Goal: Task Accomplishment & Management: Complete application form

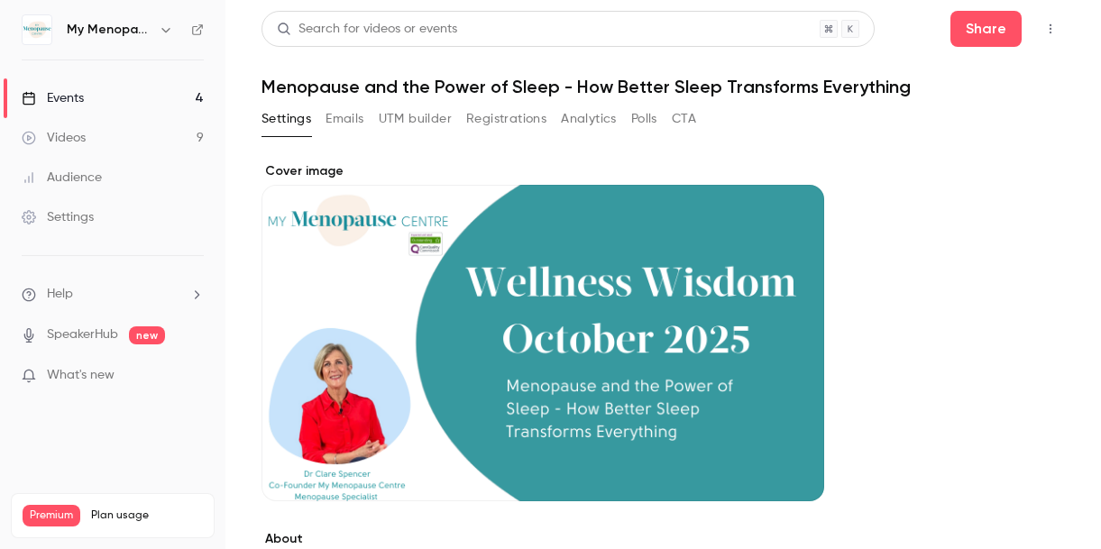
click at [165, 24] on icon "button" at bounding box center [166, 30] width 14 height 14
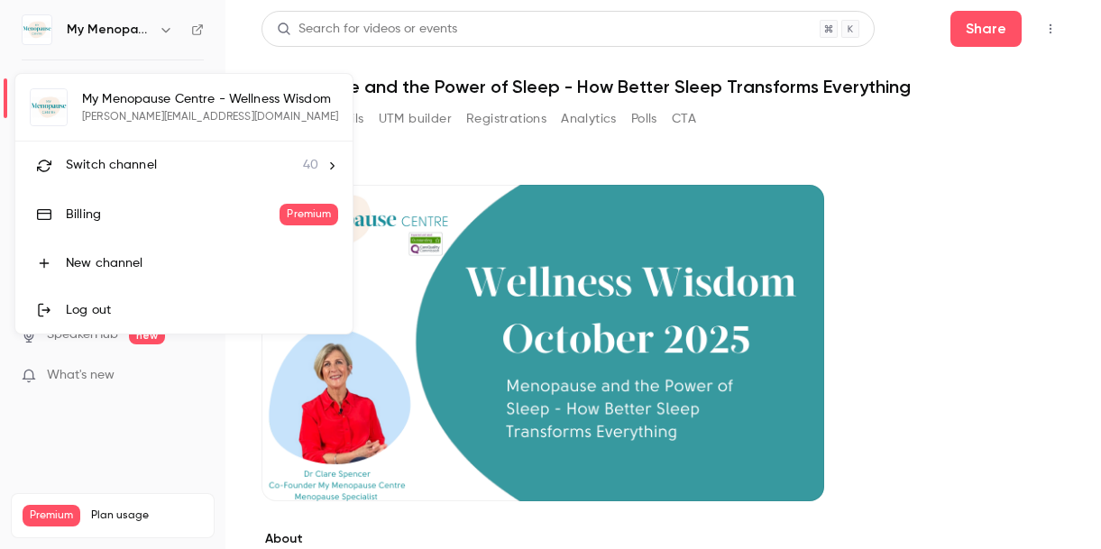
click at [131, 164] on span "Switch channel" at bounding box center [111, 165] width 91 height 19
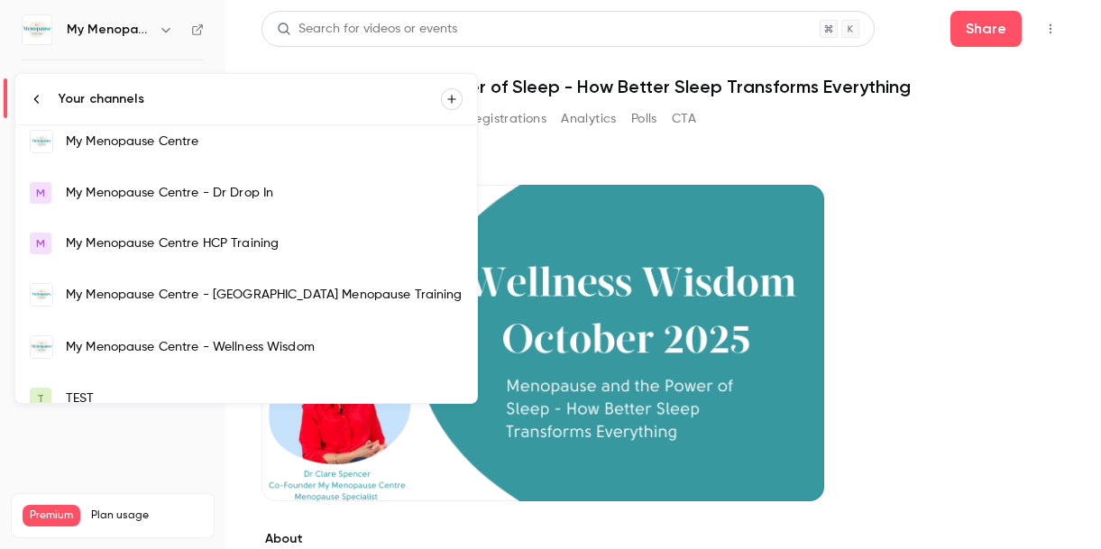
scroll to position [1313, 0]
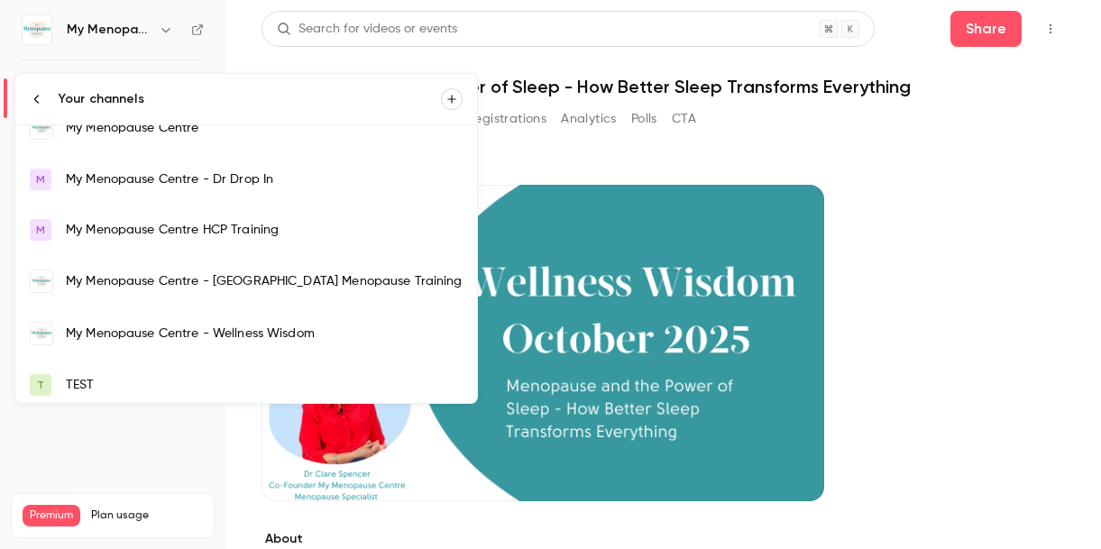
click at [105, 134] on div "My Menopause Centre" at bounding box center [264, 128] width 397 height 18
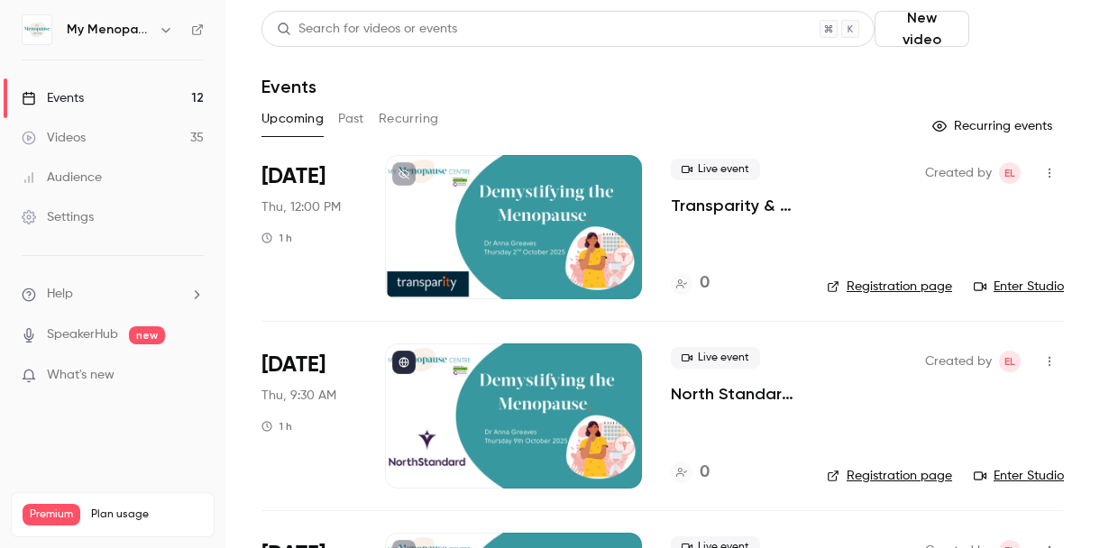
click at [1020, 34] on button "Schedule" at bounding box center [1019, 29] width 87 height 36
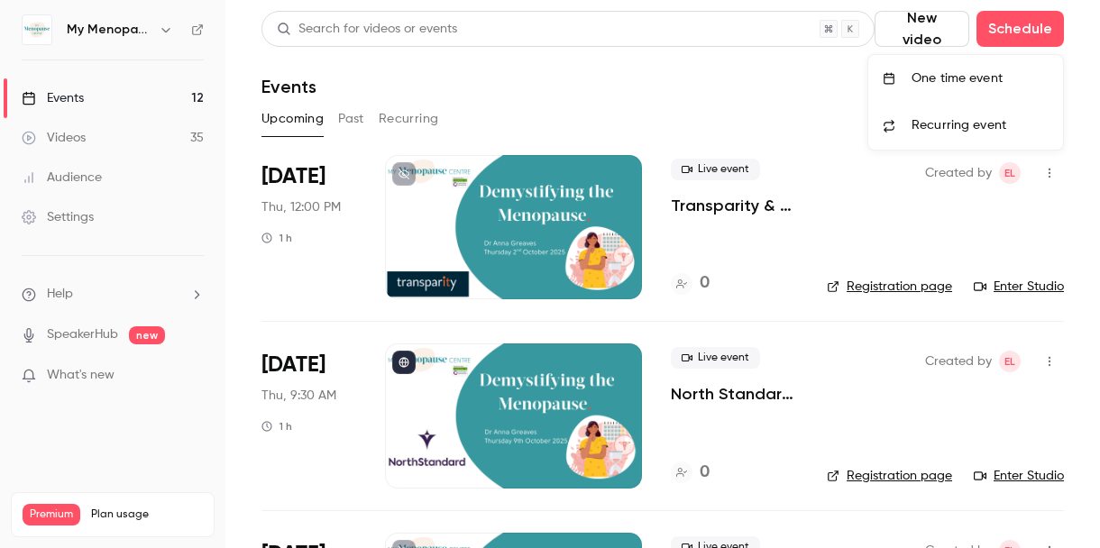
click at [965, 81] on div "One time event" at bounding box center [979, 78] width 137 height 18
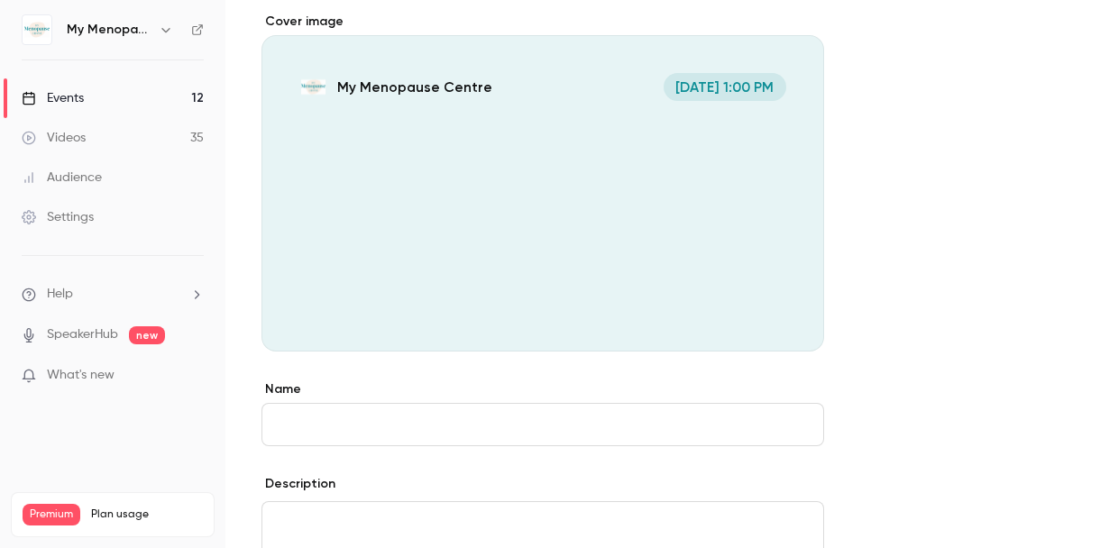
scroll to position [124, 0]
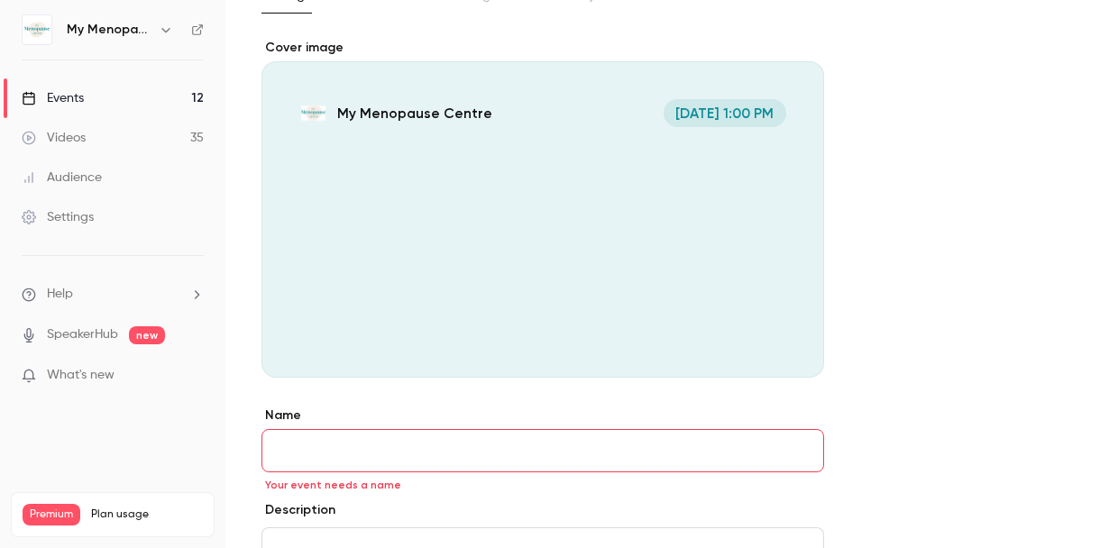
click at [789, 351] on icon "Cover image" at bounding box center [791, 345] width 12 height 12
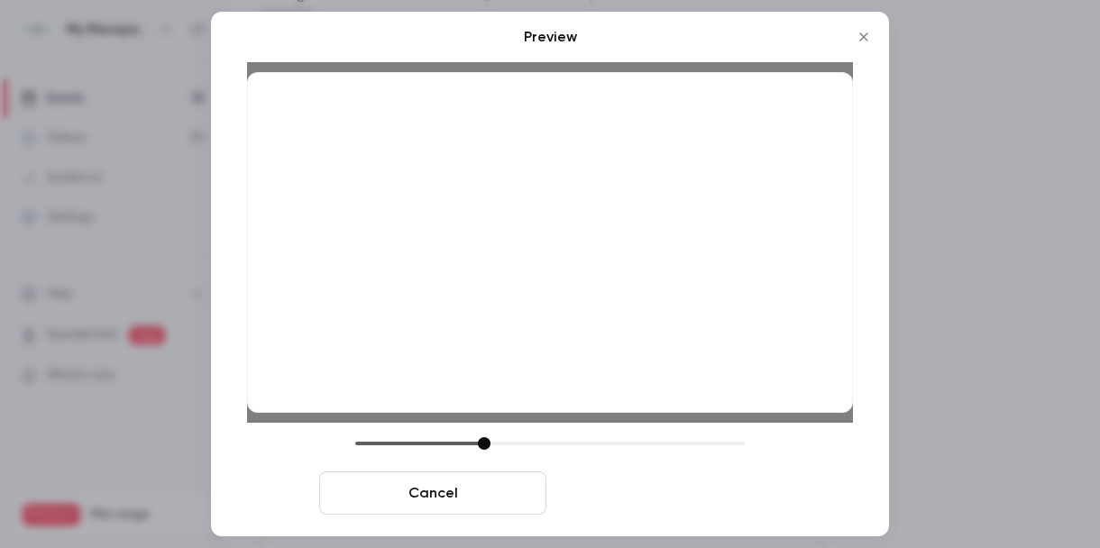
click at [631, 499] on button "Save cover" at bounding box center [667, 493] width 227 height 43
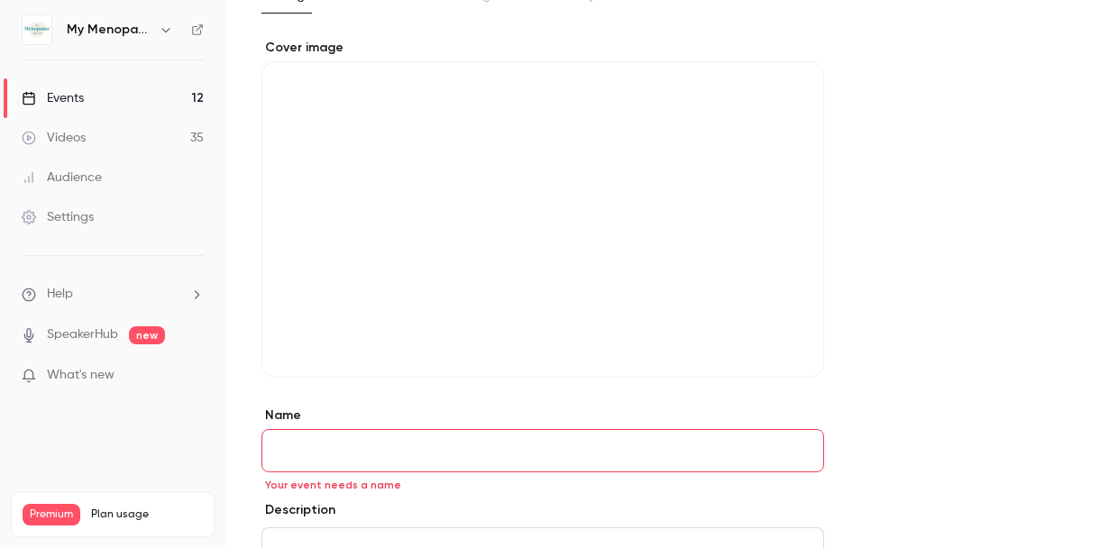
click at [508, 456] on input "Name" at bounding box center [542, 450] width 563 height 43
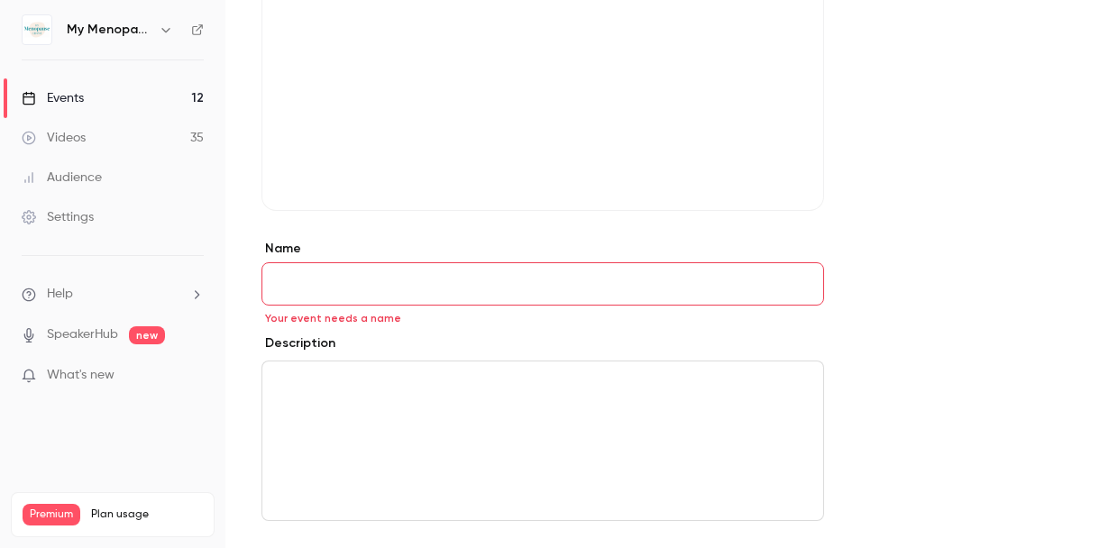
scroll to position [296, 0]
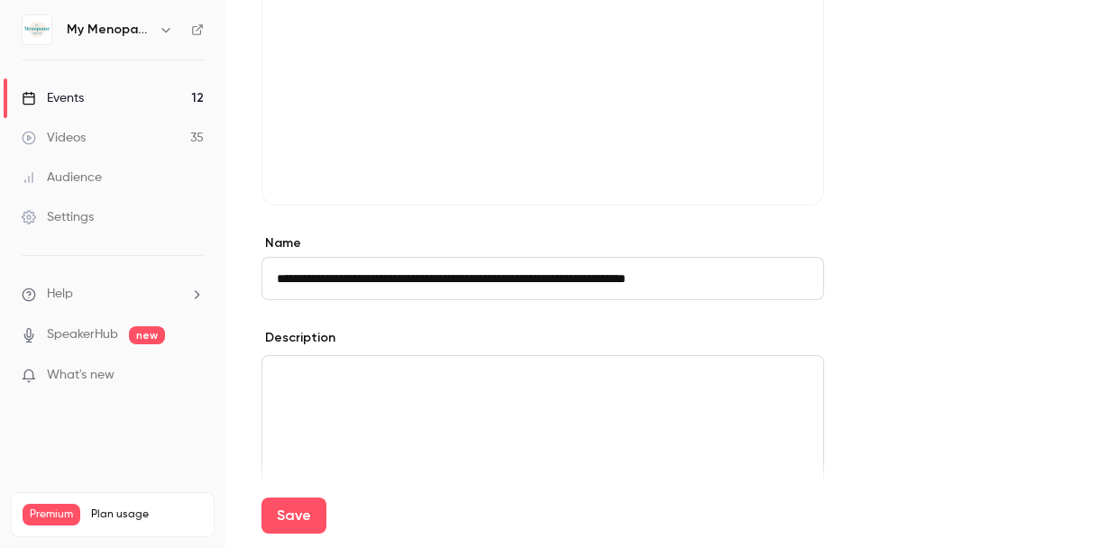
type input "**********"
click at [319, 379] on p "editor" at bounding box center [543, 378] width 532 height 22
click at [282, 375] on p "editor" at bounding box center [543, 378] width 532 height 22
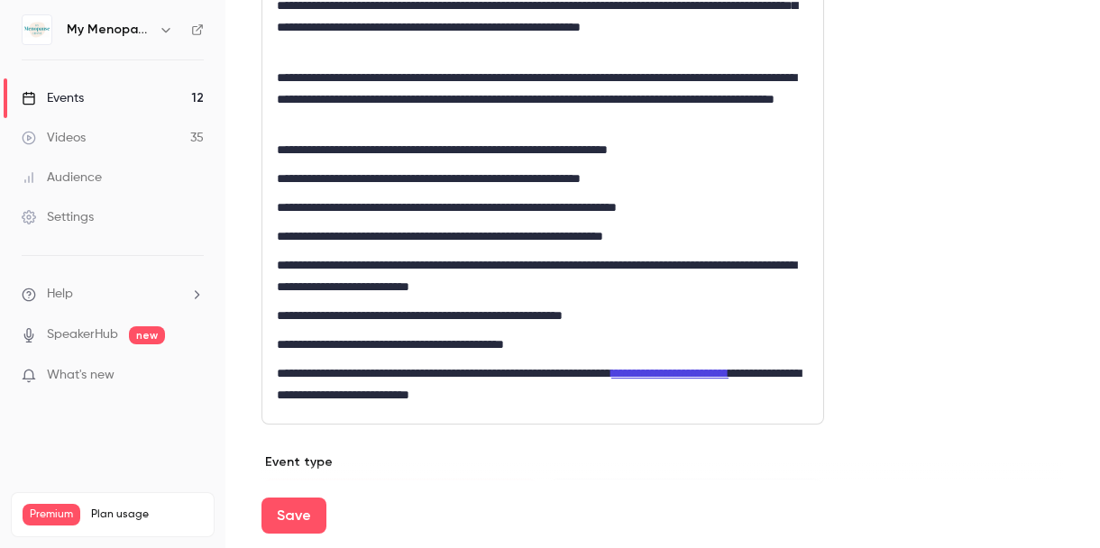
scroll to position [1034, 0]
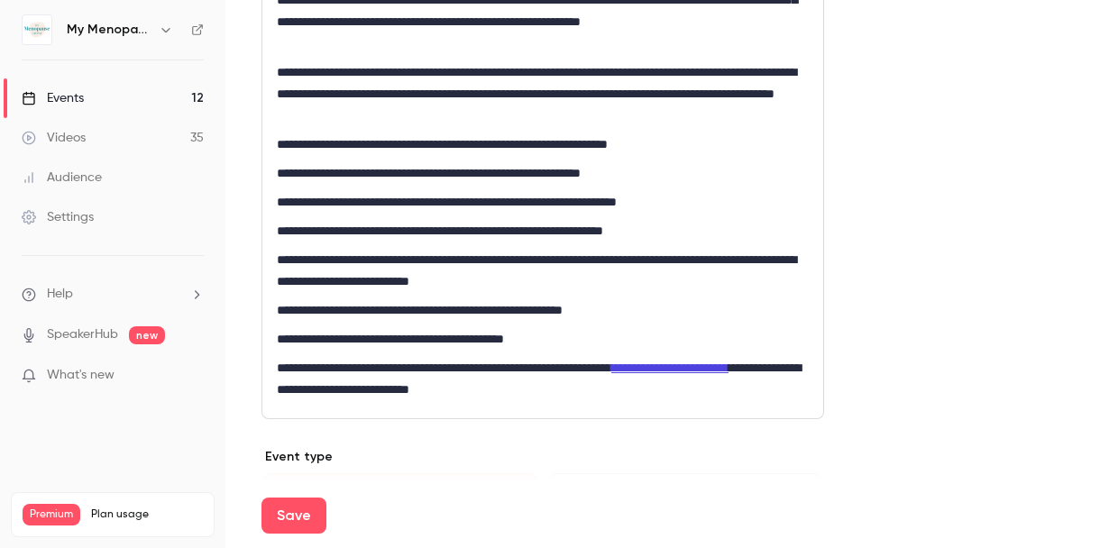
click at [573, 389] on p "**********" at bounding box center [543, 378] width 532 height 43
click at [284, 517] on button "Save" at bounding box center [293, 516] width 65 height 36
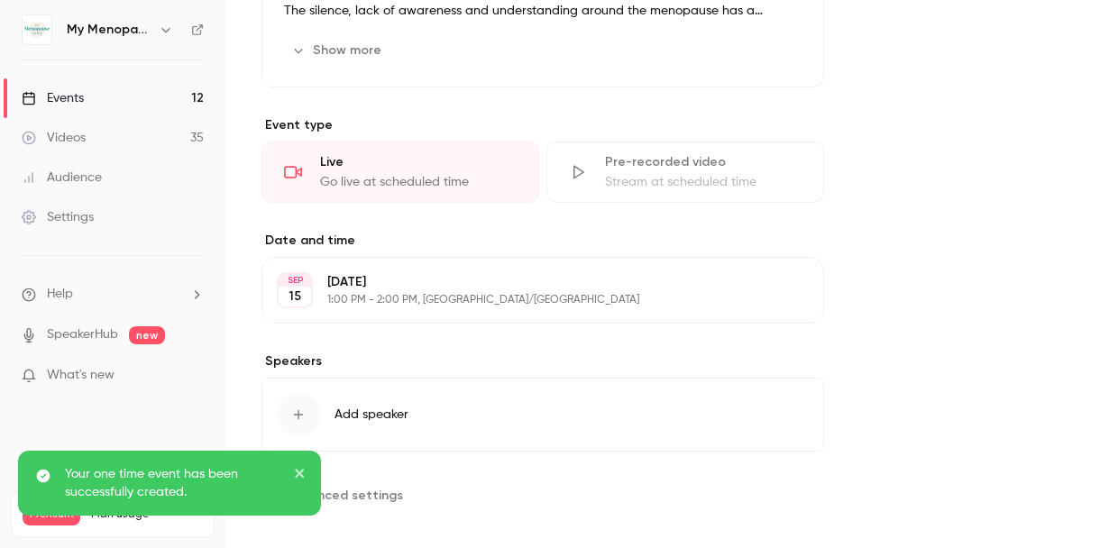
scroll to position [719, 0]
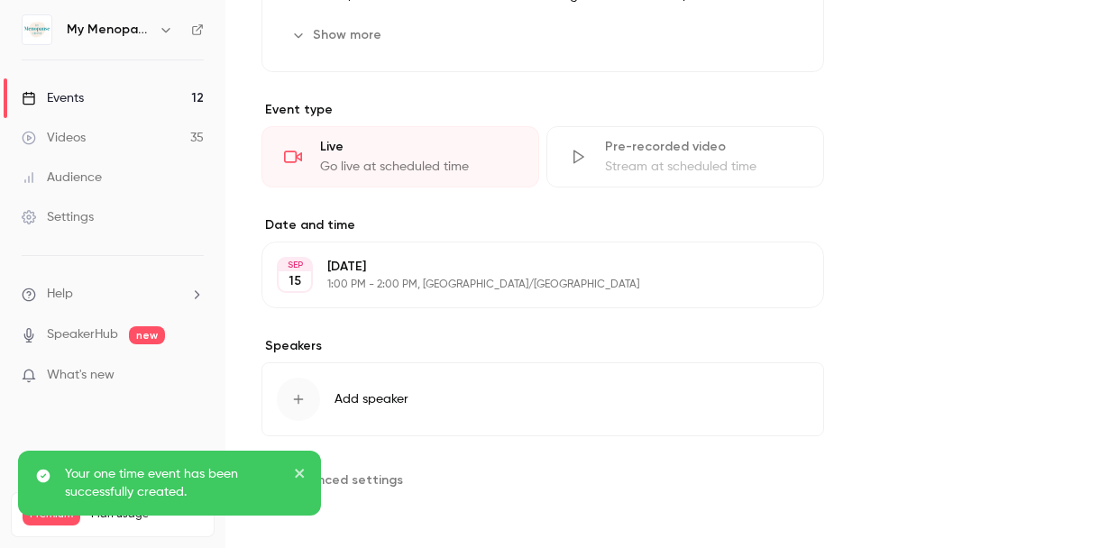
click at [376, 269] on p "Monday, September 15" at bounding box center [527, 267] width 401 height 18
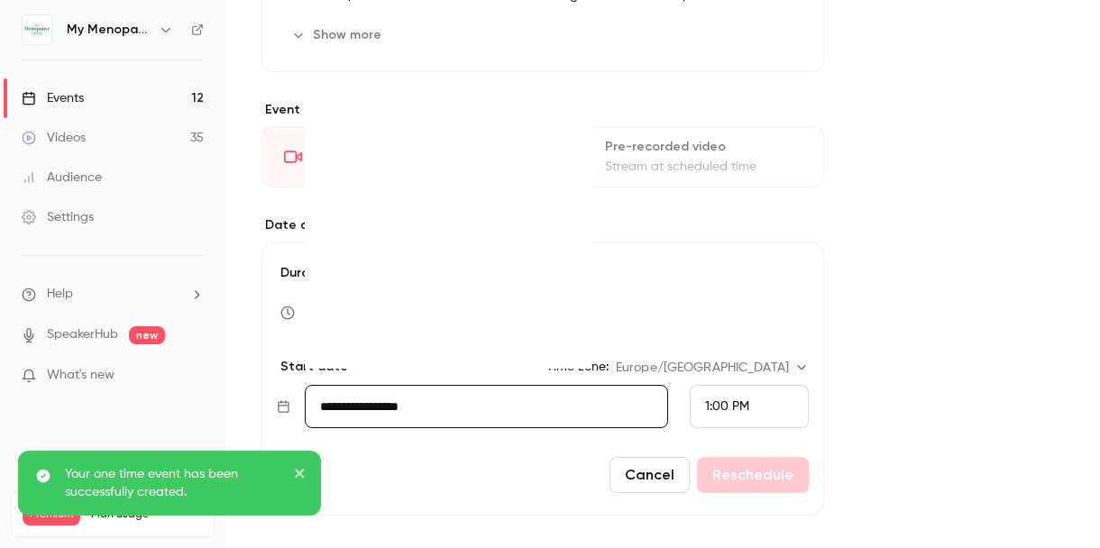
click at [390, 414] on input "**********" at bounding box center [486, 406] width 363 height 43
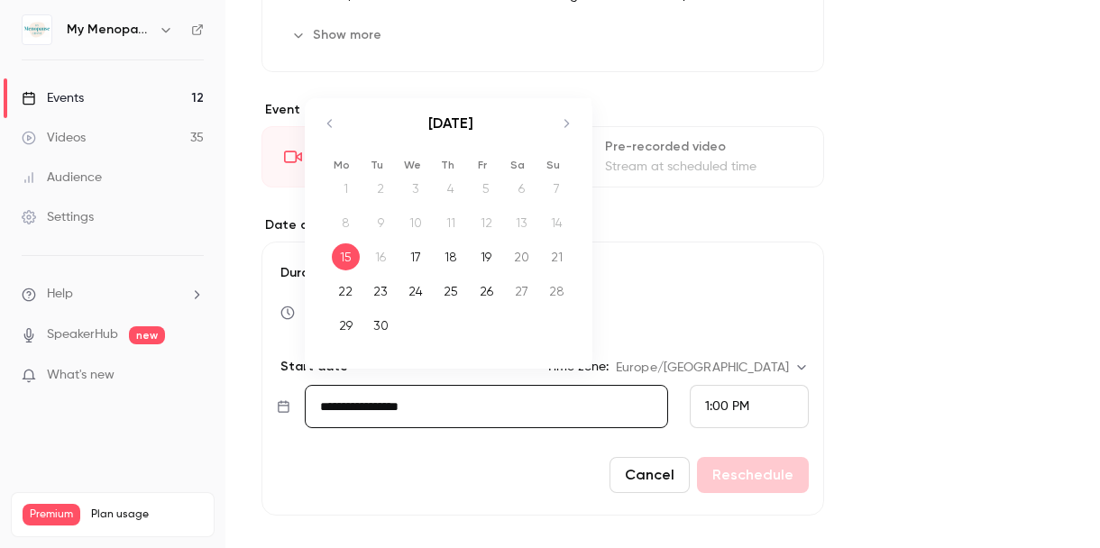
click at [567, 120] on icon "Move forward to switch to the next month." at bounding box center [566, 124] width 22 height 22
click at [380, 285] on div "21" at bounding box center [381, 291] width 28 height 27
type input "**********"
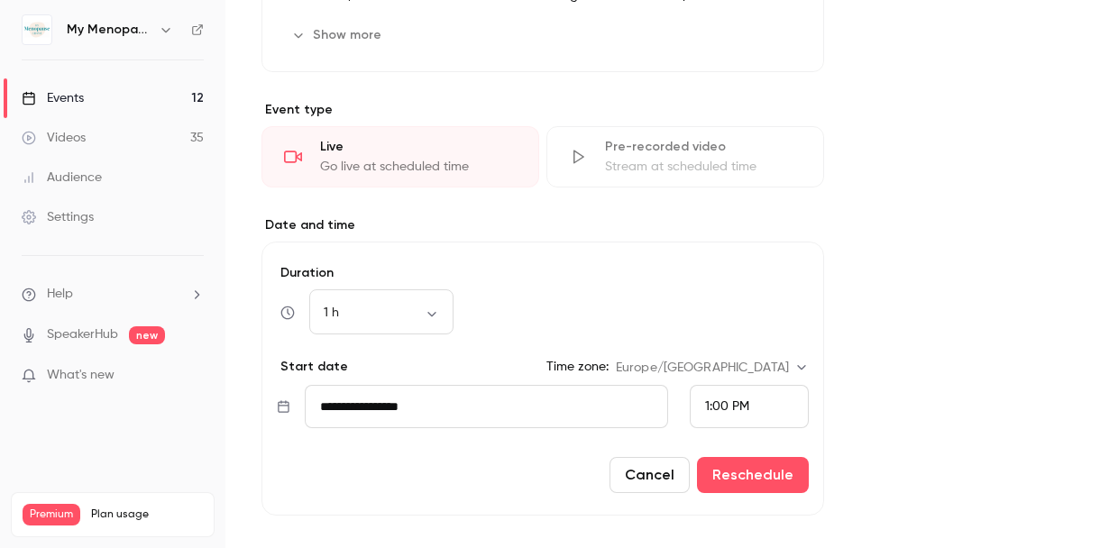
click at [717, 402] on span "1:00 PM" at bounding box center [727, 406] width 44 height 13
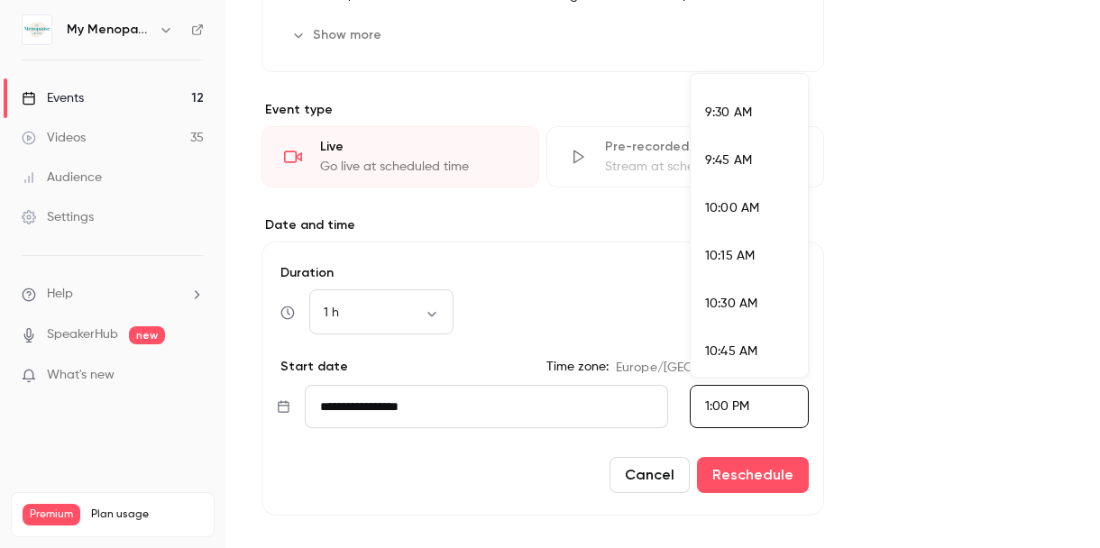
scroll to position [1781, 0]
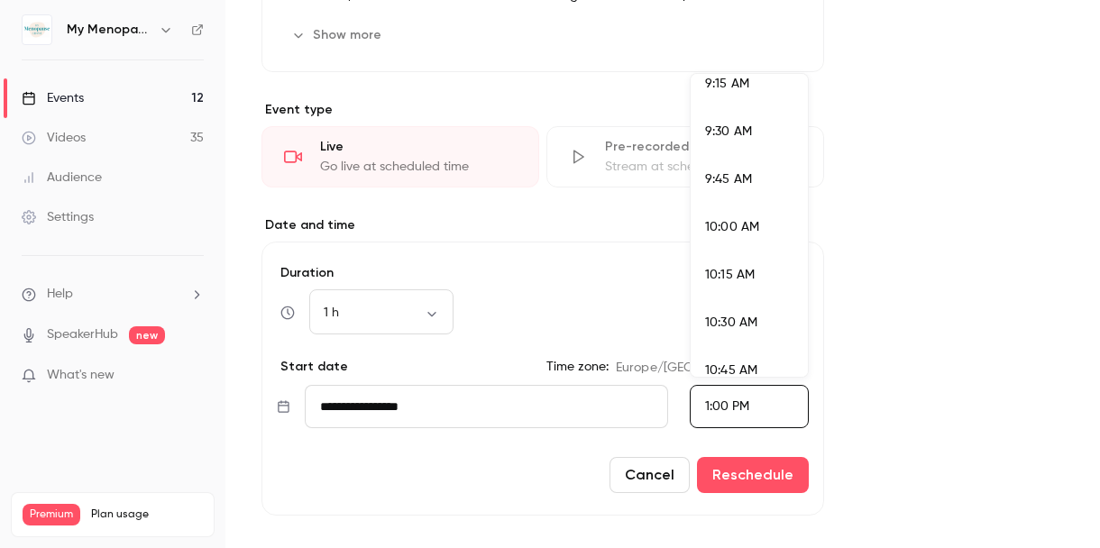
click at [726, 133] on span "9:30 AM" at bounding box center [728, 131] width 47 height 13
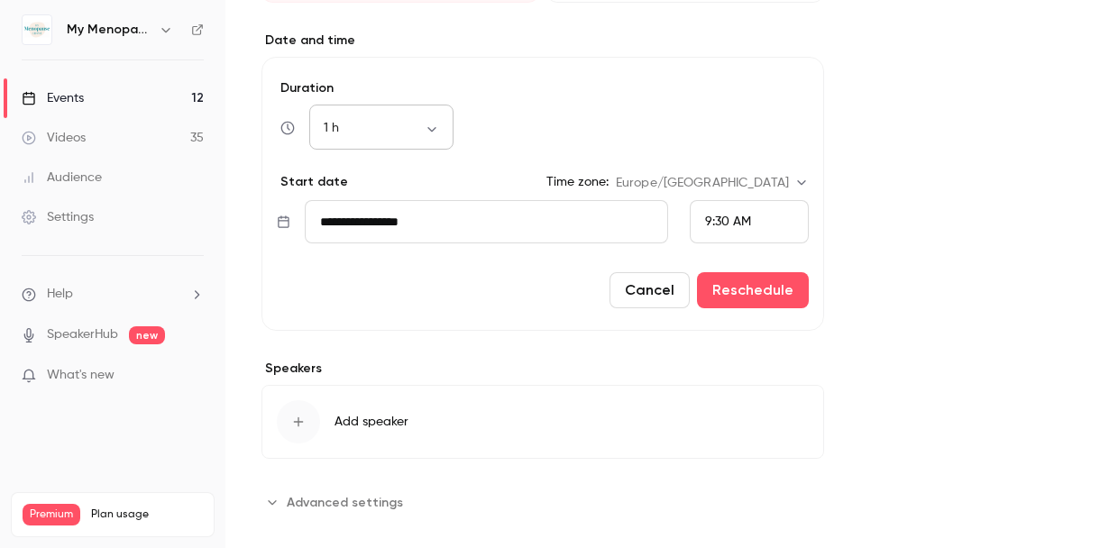
scroll to position [913, 0]
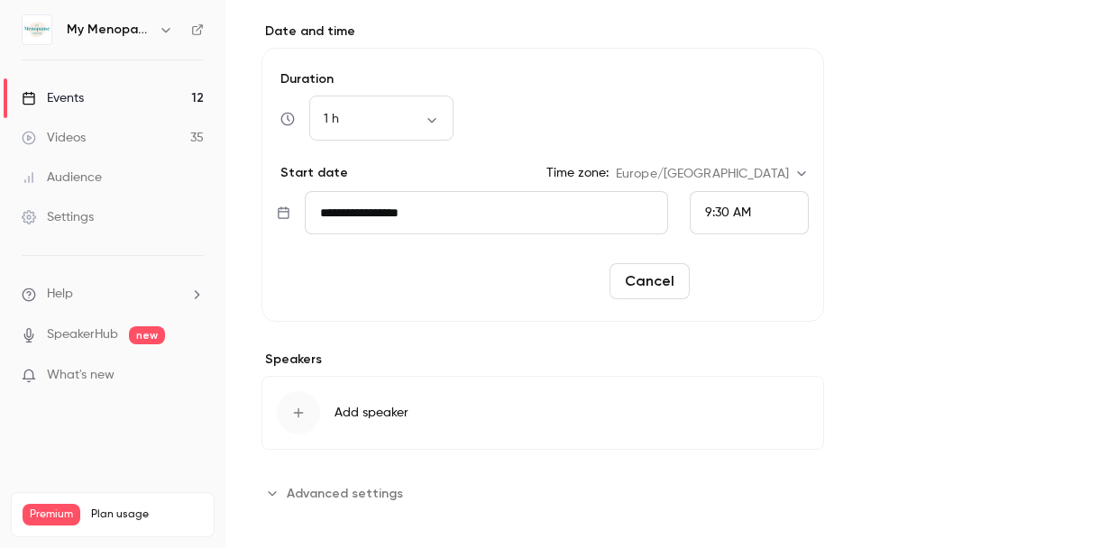
click at [756, 281] on button "Reschedule" at bounding box center [753, 281] width 112 height 36
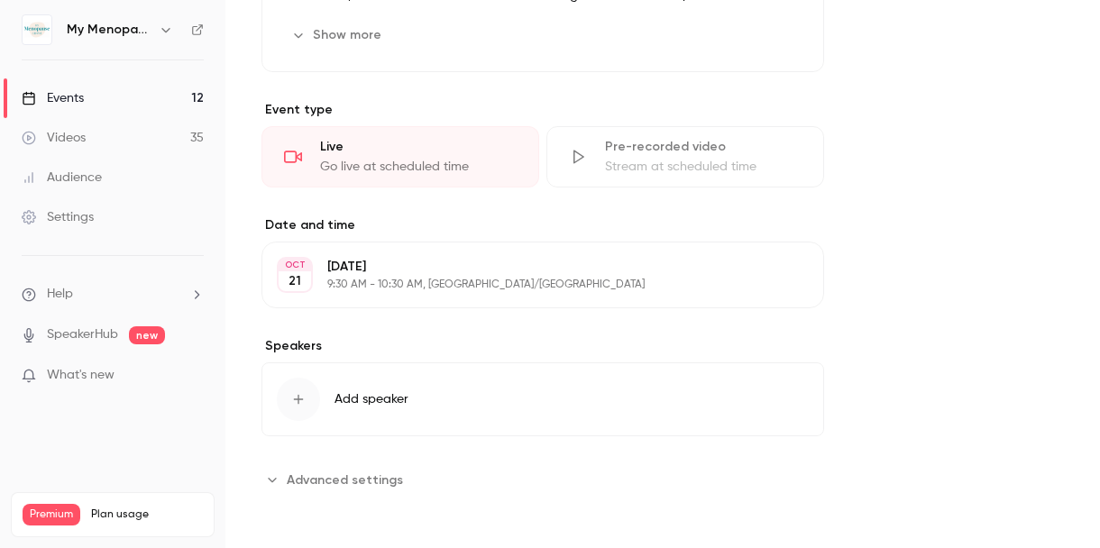
click at [352, 400] on span "Add speaker" at bounding box center [371, 399] width 74 height 18
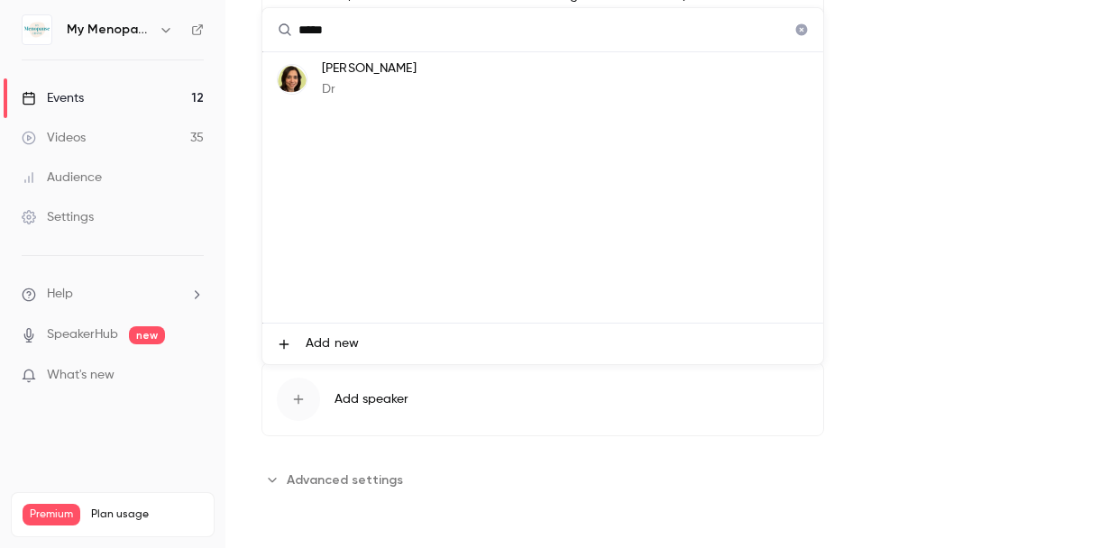
type input "*****"
click at [362, 67] on p "Surya Gupta-Wright" at bounding box center [369, 69] width 95 height 19
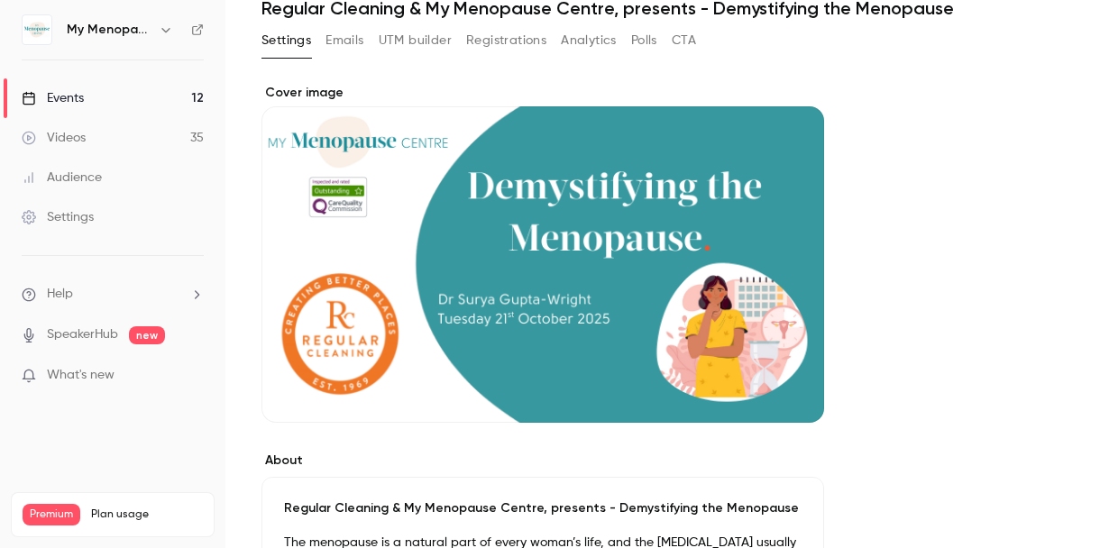
scroll to position [0, 0]
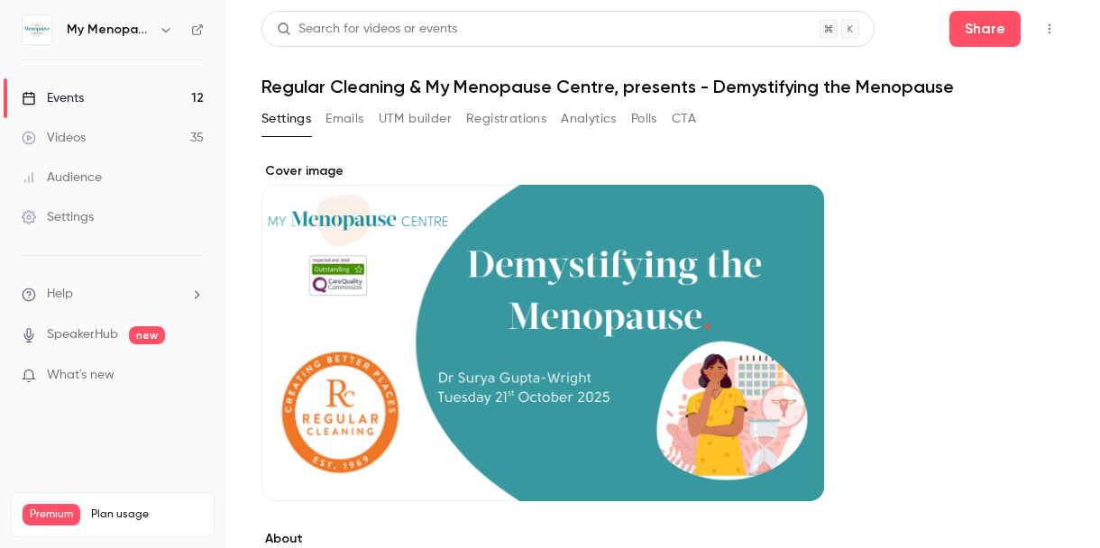
click at [58, 98] on div "Events" at bounding box center [53, 98] width 62 height 18
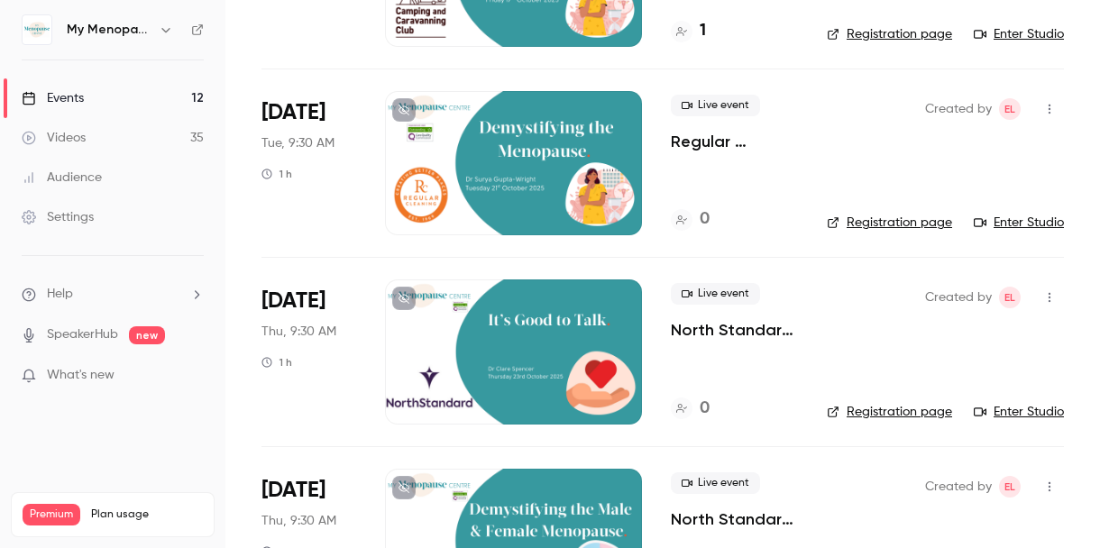
scroll to position [1928, 0]
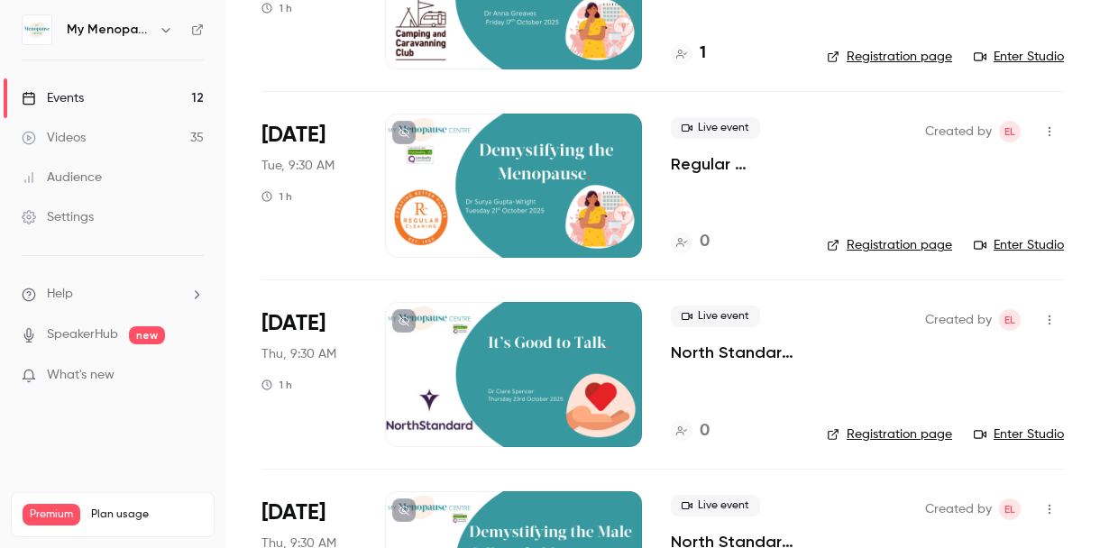
click at [1048, 131] on icon "button" at bounding box center [1049, 131] width 14 height 13
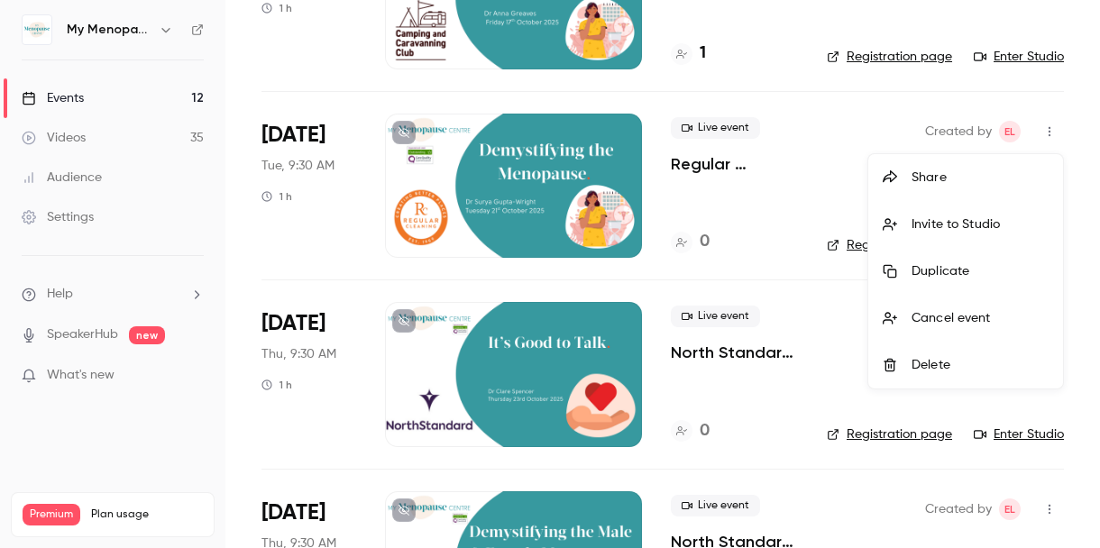
click at [926, 180] on div "Share" at bounding box center [979, 178] width 137 height 18
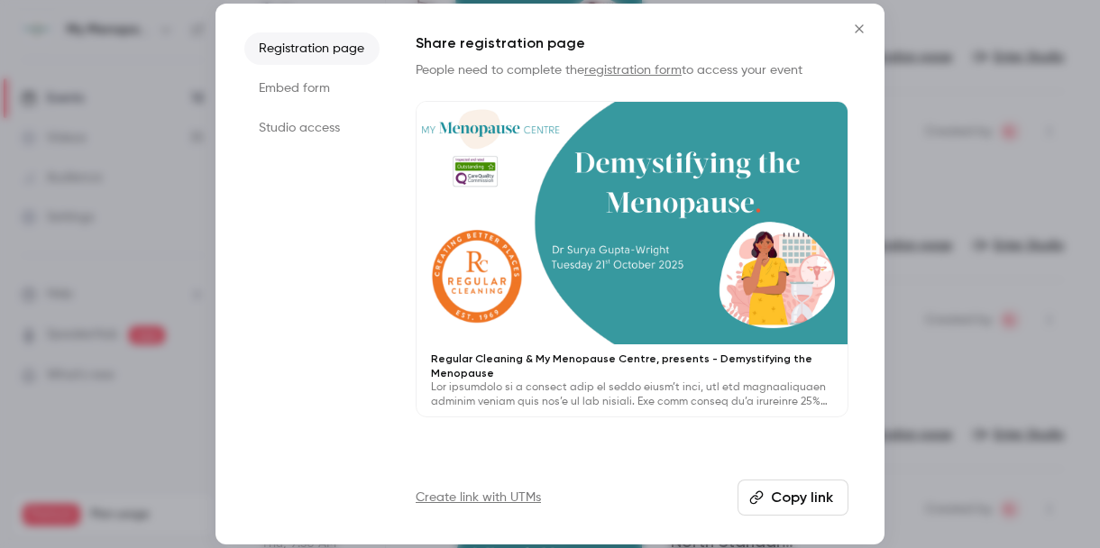
click at [783, 501] on button "Copy link" at bounding box center [792, 498] width 111 height 36
click at [856, 28] on icon "Close" at bounding box center [859, 29] width 22 height 14
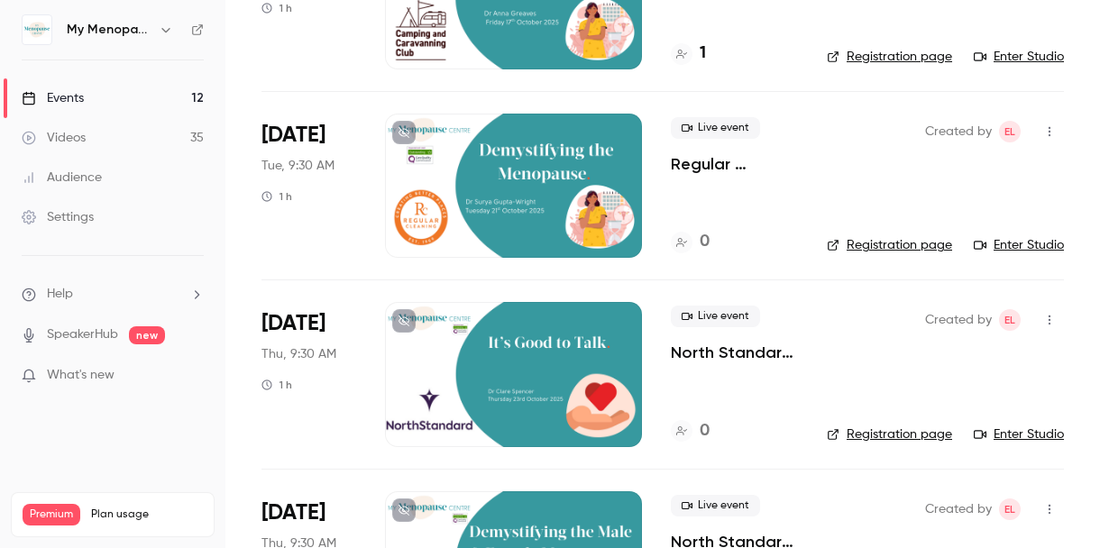
click at [162, 29] on icon "button" at bounding box center [165, 30] width 8 height 5
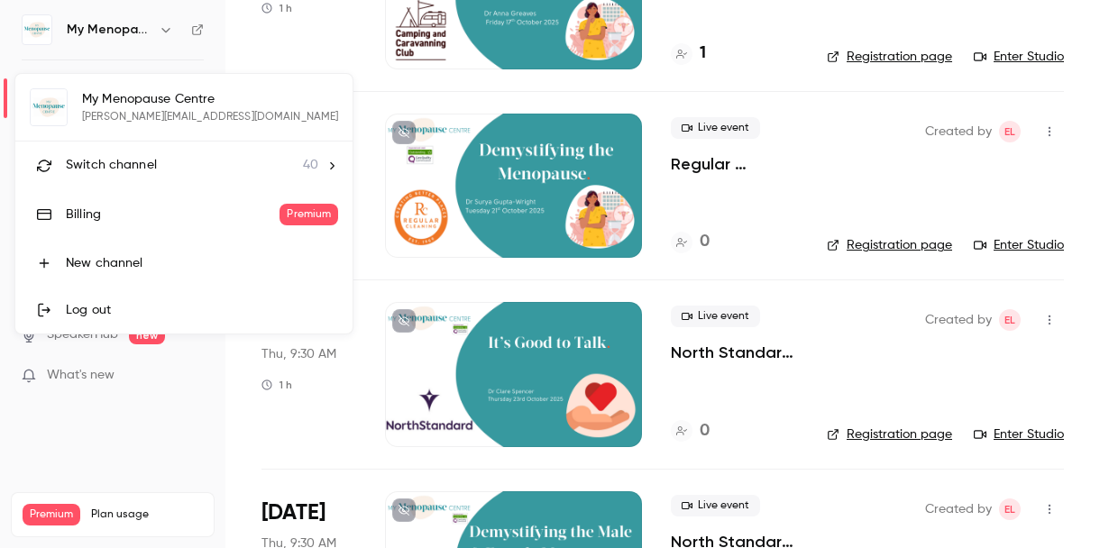
click at [127, 165] on span "Switch channel" at bounding box center [111, 165] width 91 height 19
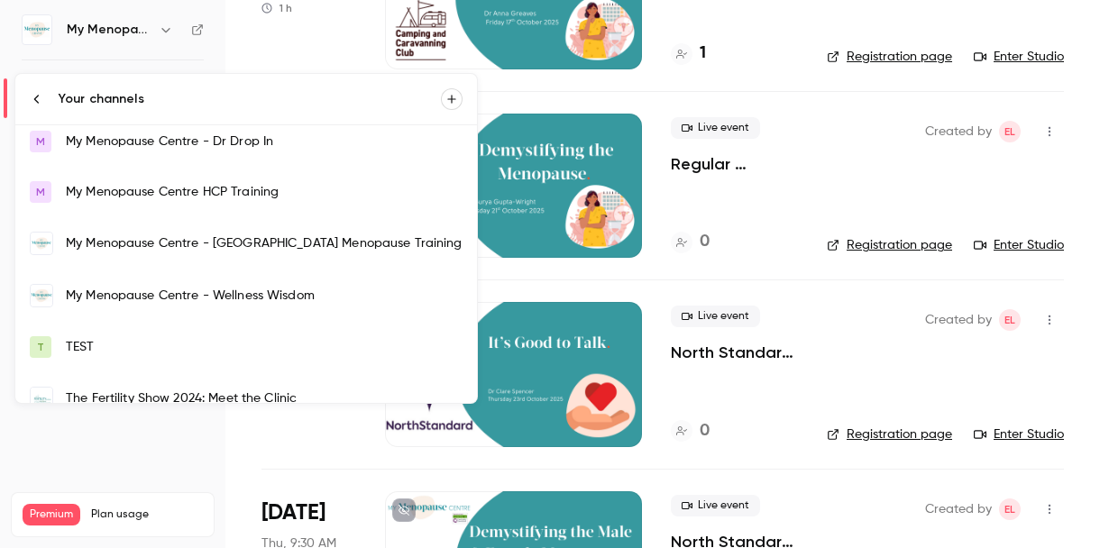
scroll to position [1360, 0]
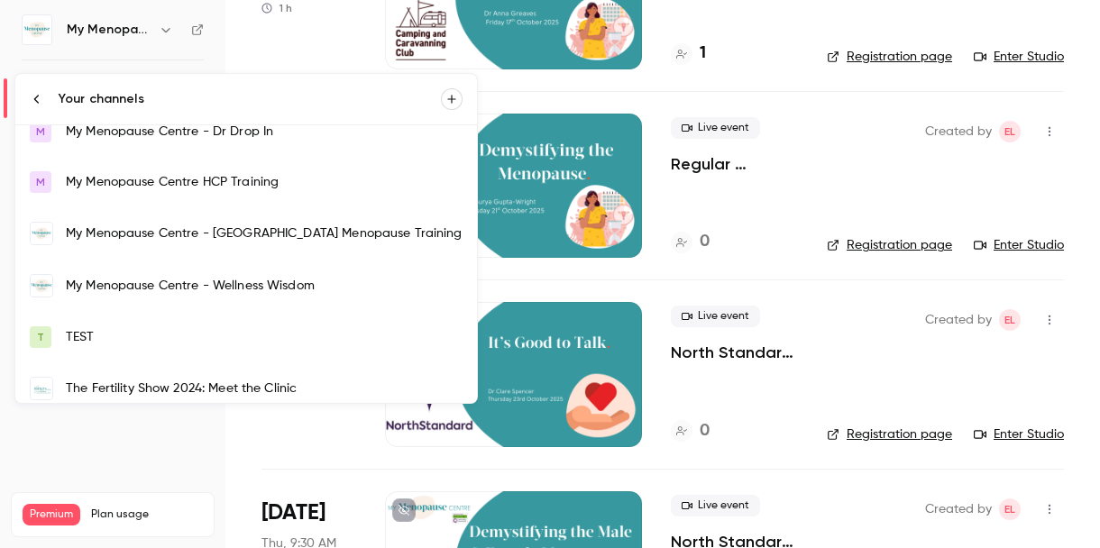
click at [141, 286] on div "My Menopause Centre - Wellness Wisdom" at bounding box center [264, 286] width 397 height 18
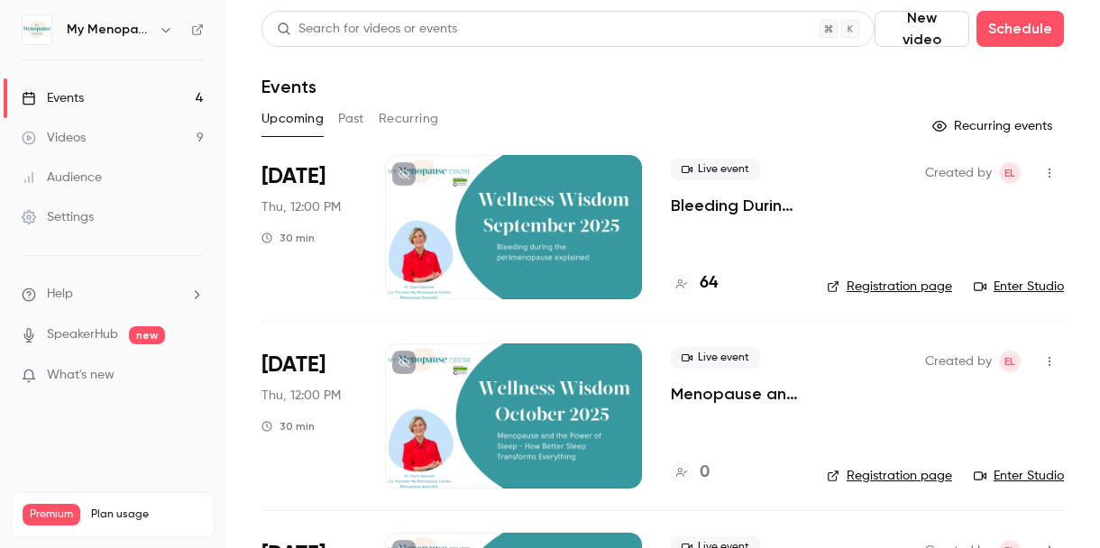
click at [528, 228] on div at bounding box center [513, 227] width 257 height 144
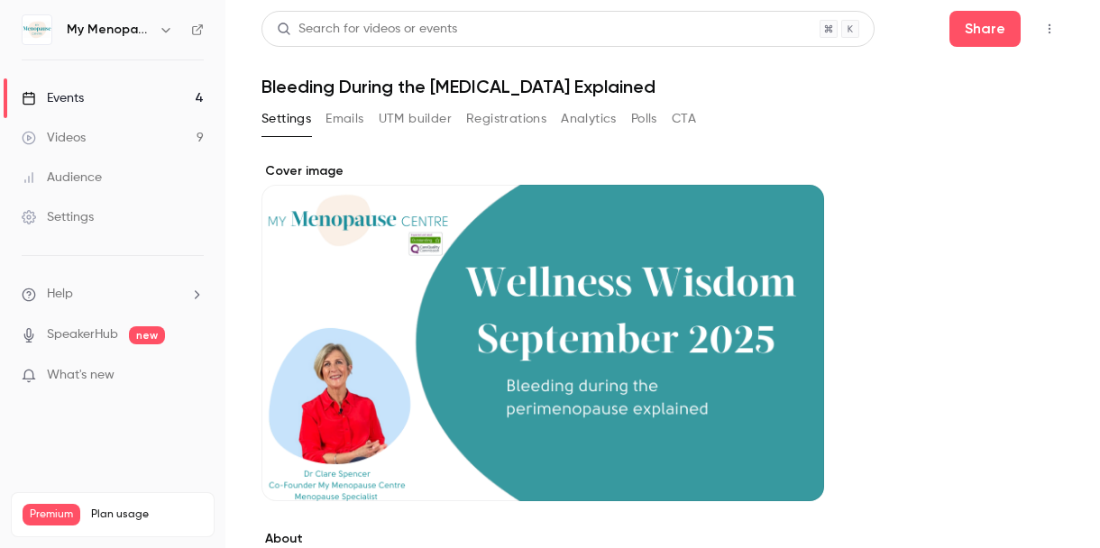
click at [1040, 31] on button "button" at bounding box center [1049, 28] width 29 height 29
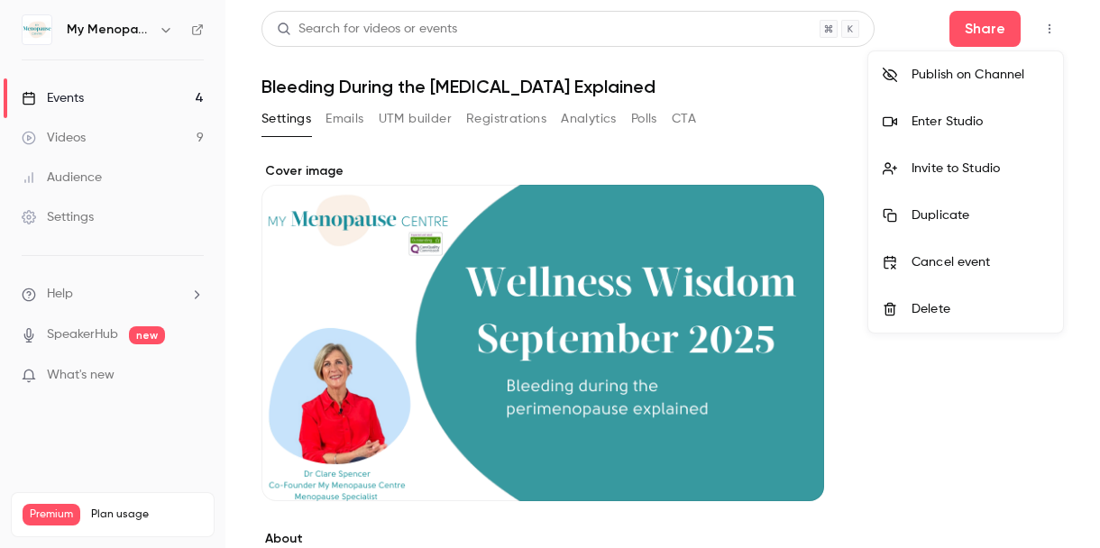
click at [930, 121] on div "Enter Studio" at bounding box center [979, 122] width 137 height 18
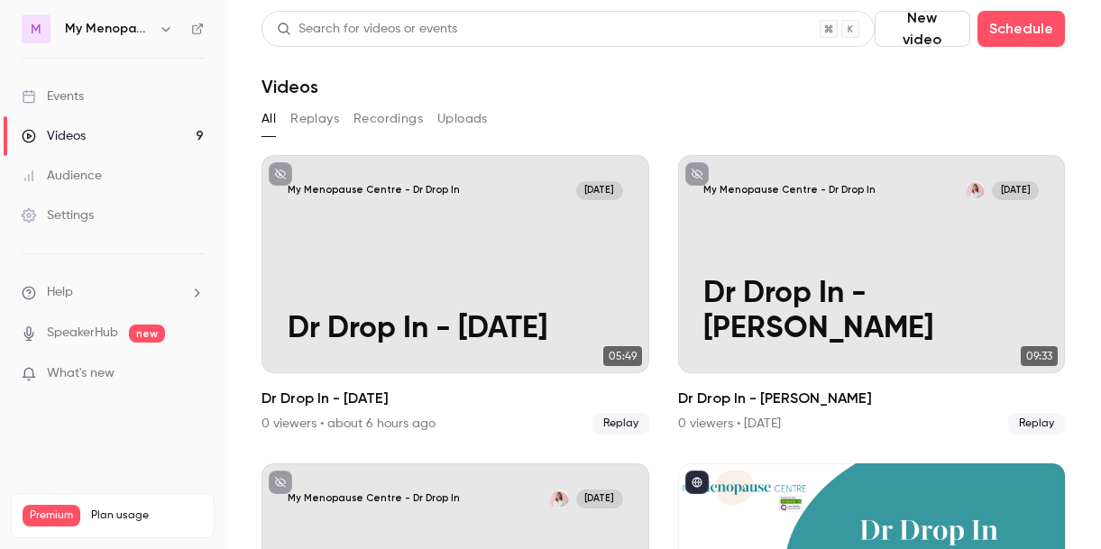
click at [165, 28] on icon "button" at bounding box center [166, 29] width 14 height 14
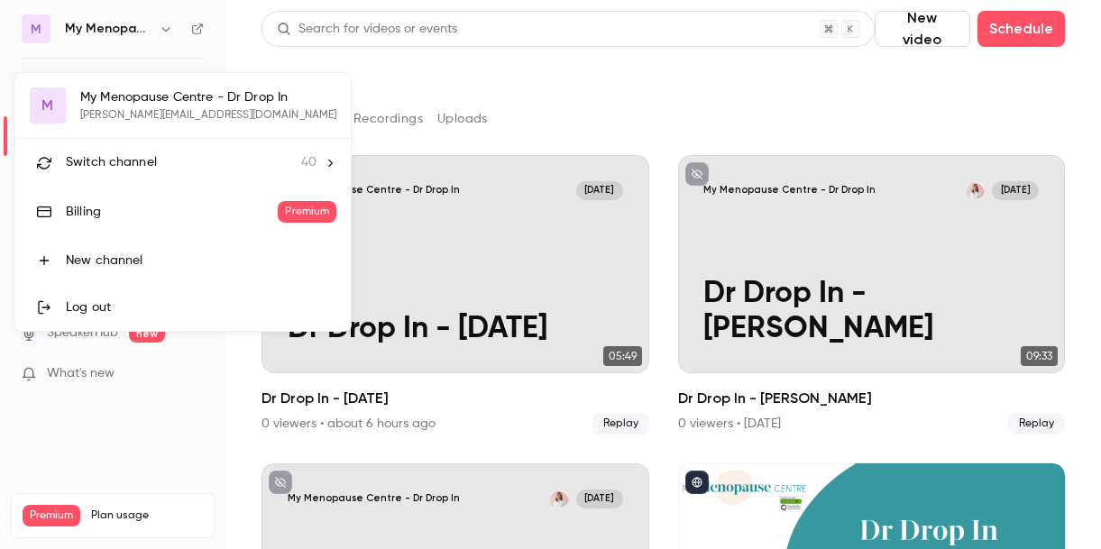
click at [96, 160] on span "Switch channel" at bounding box center [111, 162] width 91 height 19
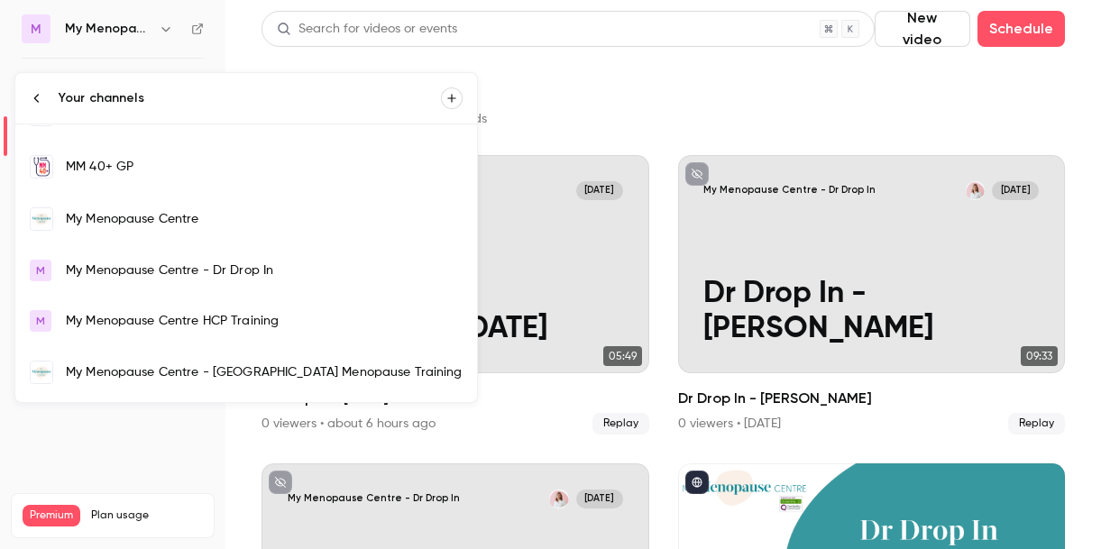
scroll to position [1223, 0]
click at [134, 226] on link "My Menopause Centre" at bounding box center [246, 217] width 462 height 52
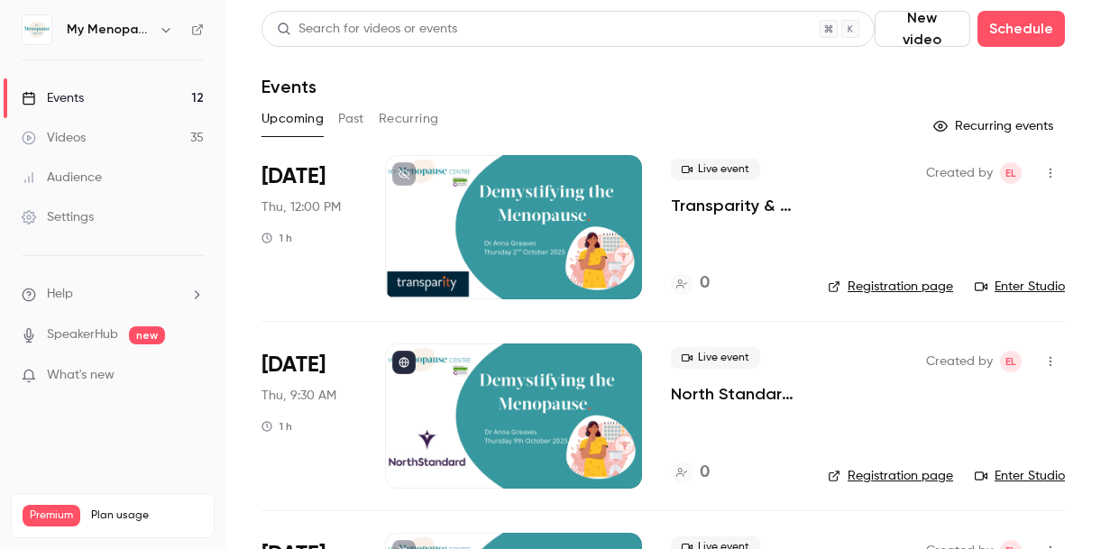
click at [549, 230] on div at bounding box center [513, 227] width 257 height 144
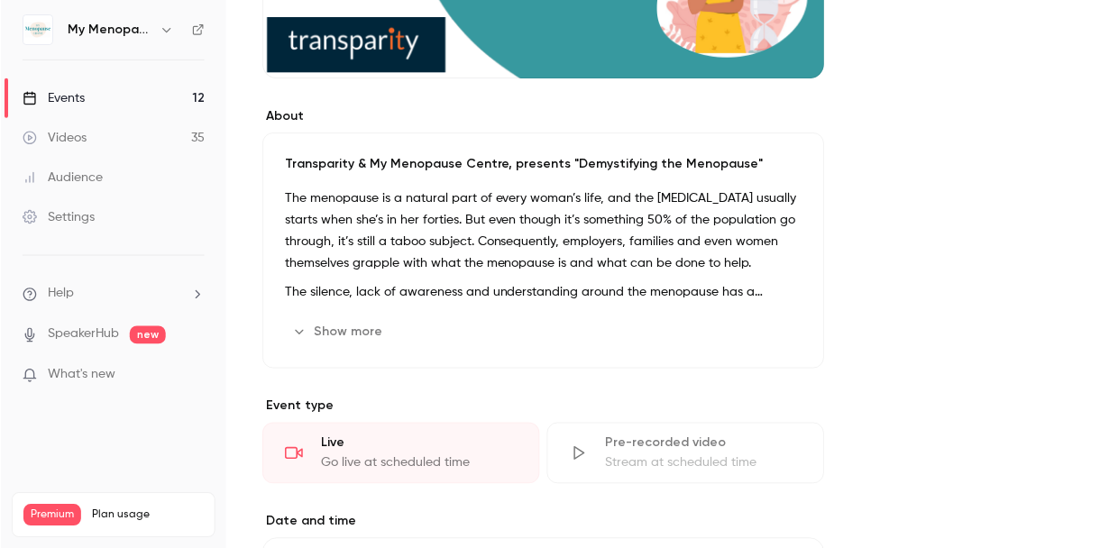
scroll to position [440, 0]
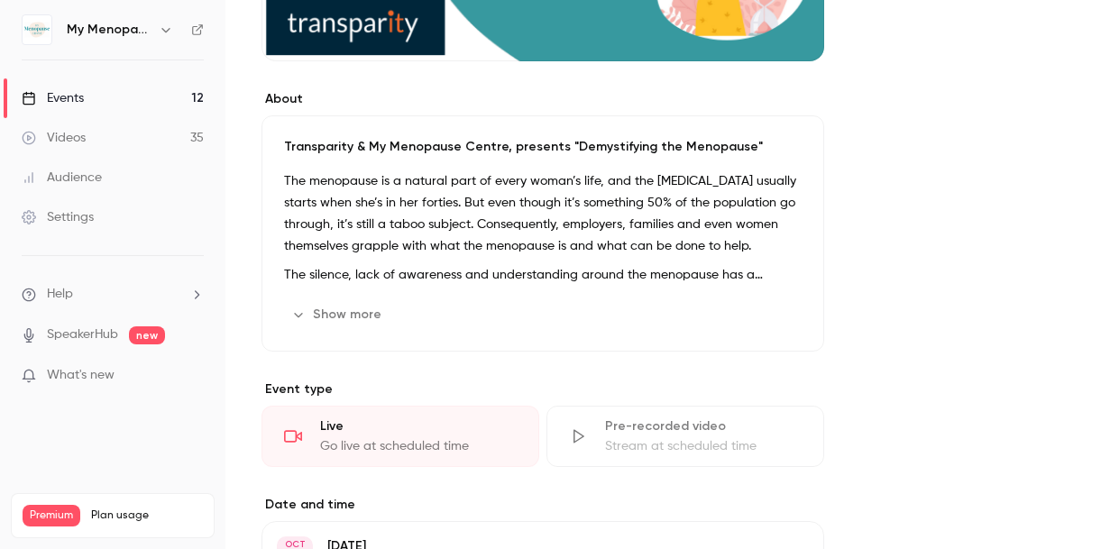
click at [359, 318] on button "Show more" at bounding box center [338, 314] width 108 height 29
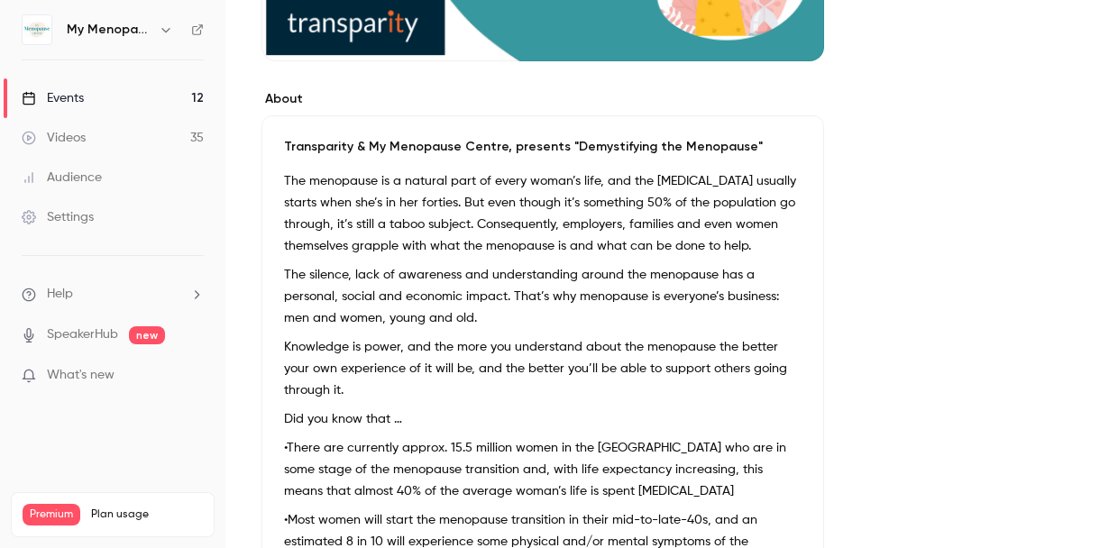
click at [425, 283] on p "The silence, lack of awareness and understanding around the menopause has a per…" at bounding box center [542, 296] width 517 height 65
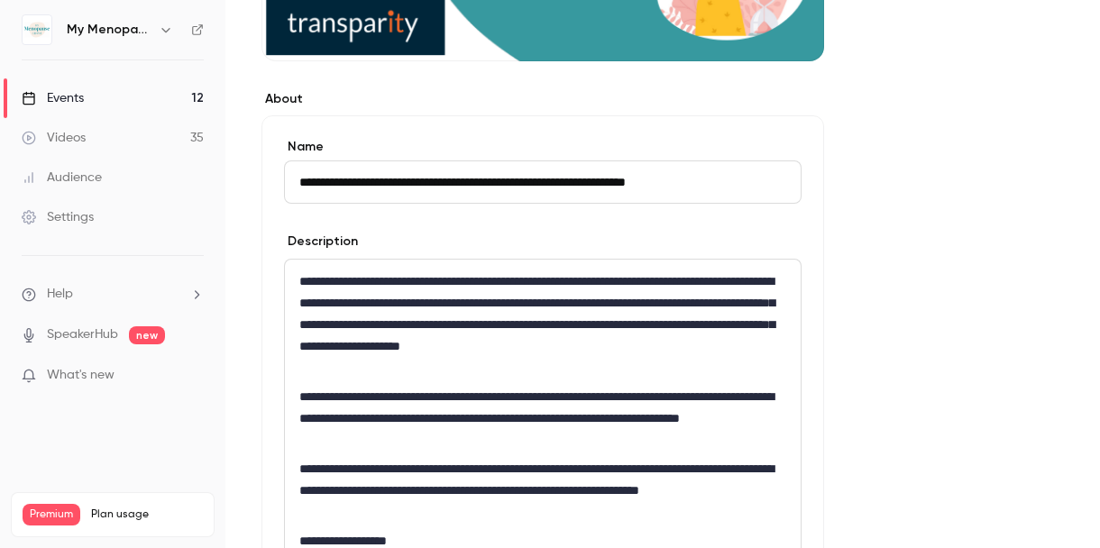
click at [421, 286] on p "**********" at bounding box center [542, 324] width 487 height 108
